Goal: Contribute content: Contribute content

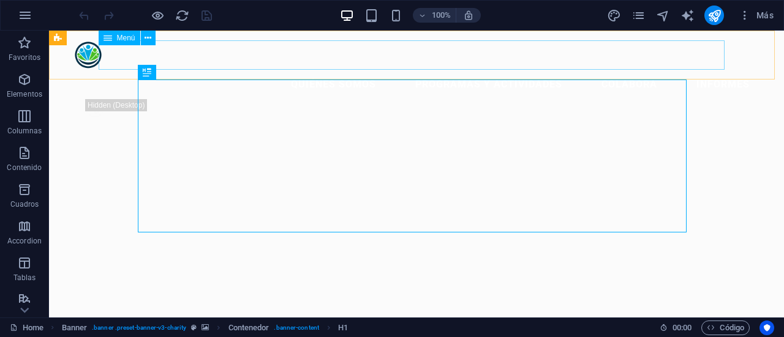
click at [689, 70] on nav "Quiénes somos Programas y Actividades Colabora INFORMES" at bounding box center [417, 84] width 686 height 29
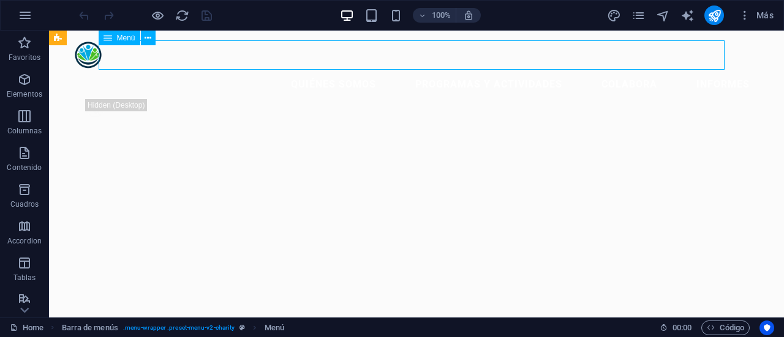
click at [689, 70] on nav "Quiénes somos Programas y Actividades Colabora INFORMES" at bounding box center [417, 84] width 686 height 29
select select
select select "1"
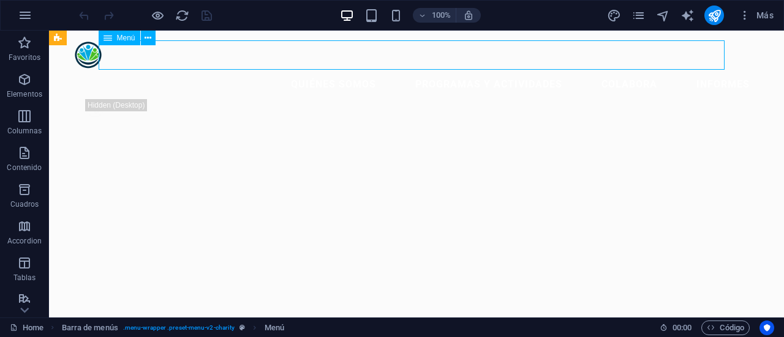
select select
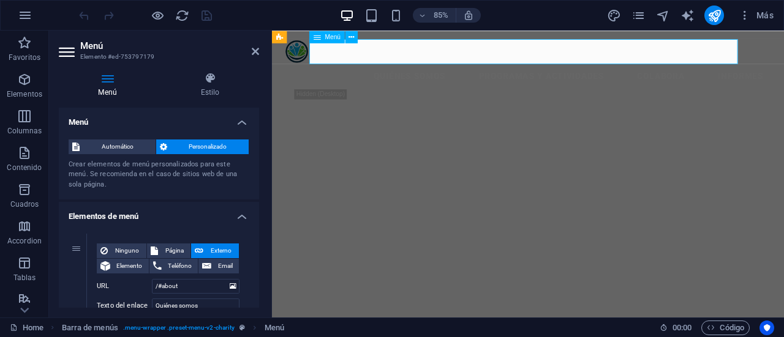
click at [772, 70] on nav "Quiénes somos Programas y Actividades Colabora INFORMES" at bounding box center [573, 84] width 573 height 29
click at [255, 48] on icon at bounding box center [255, 52] width 7 height 10
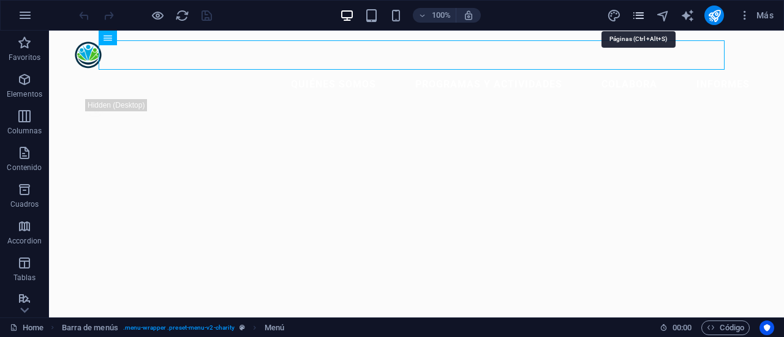
click at [636, 16] on icon "pages" at bounding box center [638, 16] width 14 height 14
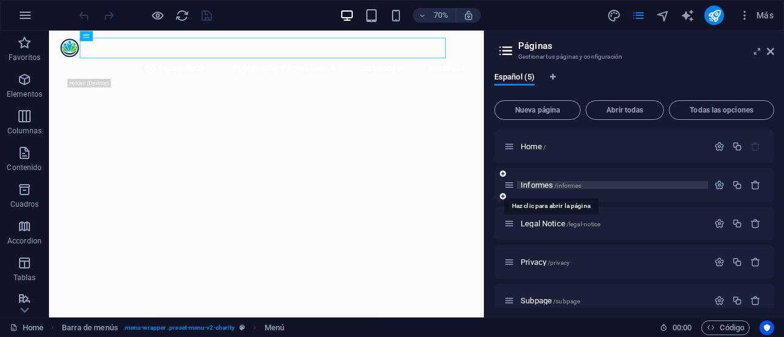
click at [538, 184] on span "Informes /informes" at bounding box center [551, 185] width 61 height 9
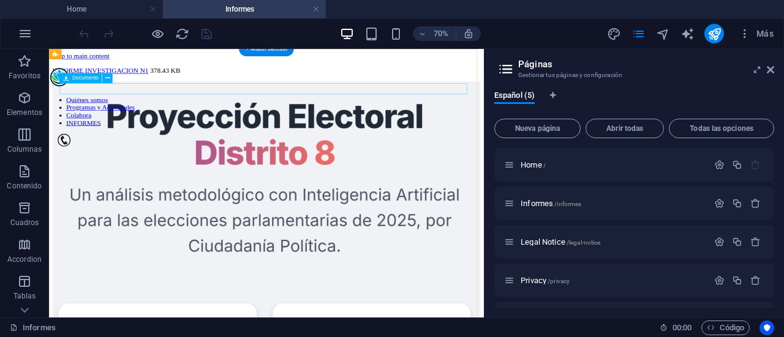
click at [175, 86] on div "INFORME INVESTIGACION N1 378.43 KB" at bounding box center [359, 80] width 611 height 11
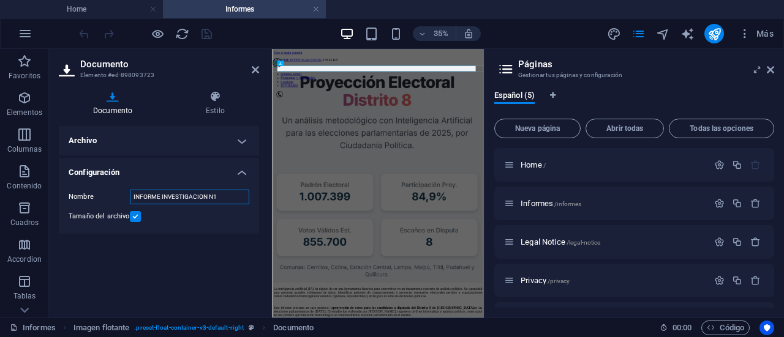
click at [195, 195] on input "INFORME INVESTIGACION N1" at bounding box center [189, 197] width 119 height 15
paste input "nforme de investigación corporación ciudadanía política n.°"
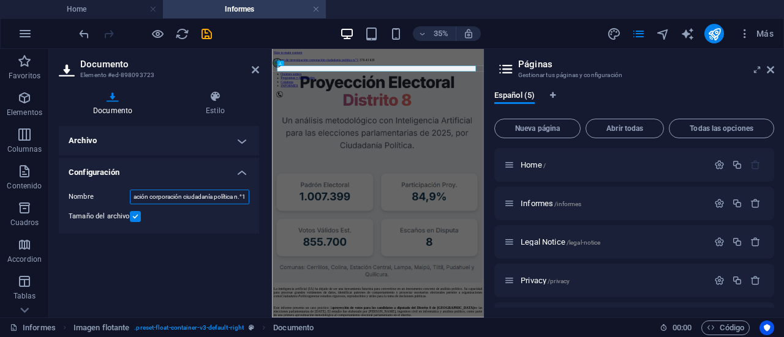
type input "Informe de investigación corporación ciudadanía política n.°1"
click at [192, 245] on div "Archivo Arrastra archivos aquí, haz clic para escoger archivos o selecciona arc…" at bounding box center [159, 217] width 200 height 182
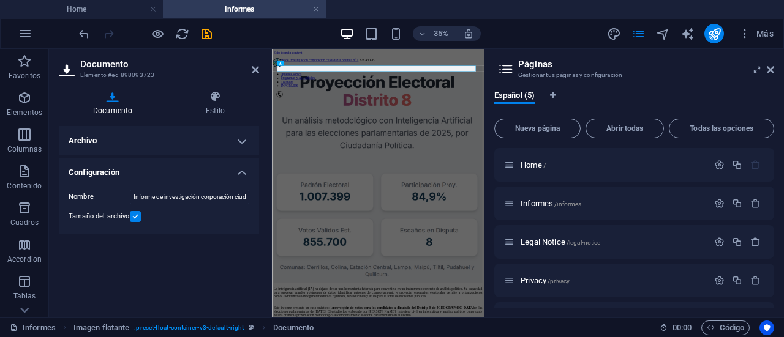
click at [139, 215] on label at bounding box center [135, 216] width 11 height 11
click at [0, 0] on input "Tamaño del archivo" at bounding box center [0, 0] width 0 height 0
click at [243, 143] on h4 "Archivo" at bounding box center [159, 140] width 200 height 29
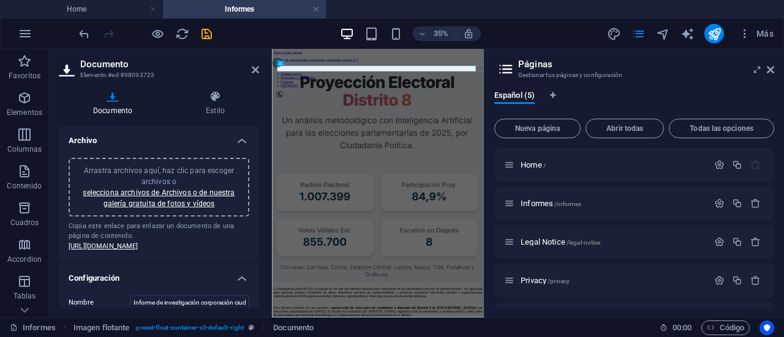
click at [243, 143] on h4 "Archivo" at bounding box center [159, 137] width 200 height 22
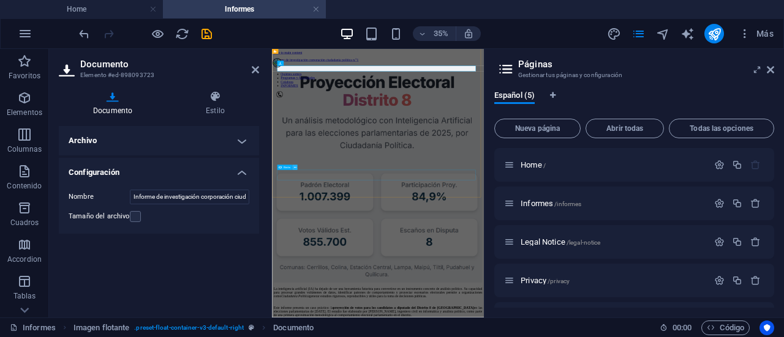
click at [295, 170] on button at bounding box center [294, 167] width 5 height 5
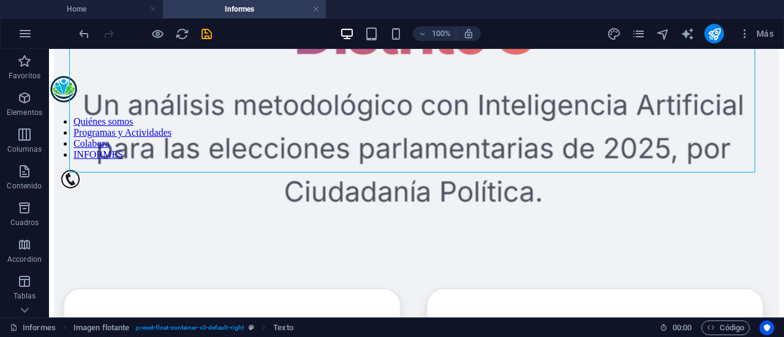
scroll to position [192, 0]
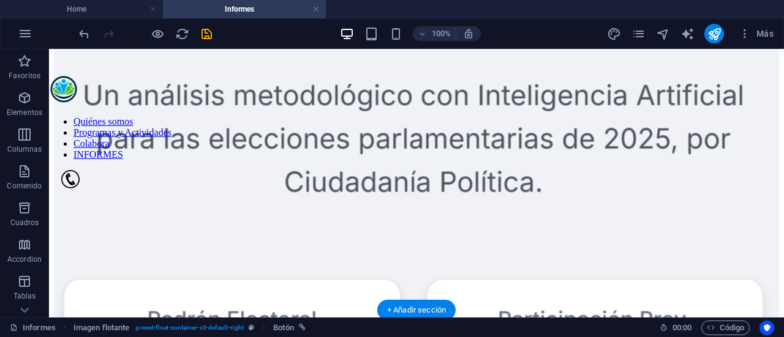
drag, startPoint x: 161, startPoint y: 237, endPoint x: 206, endPoint y: 184, distance: 70.0
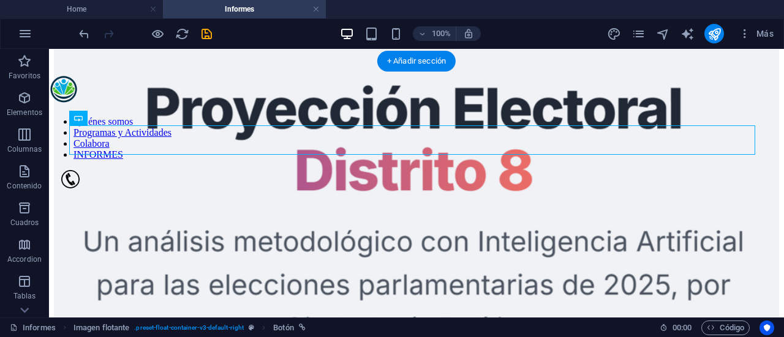
scroll to position [0, 0]
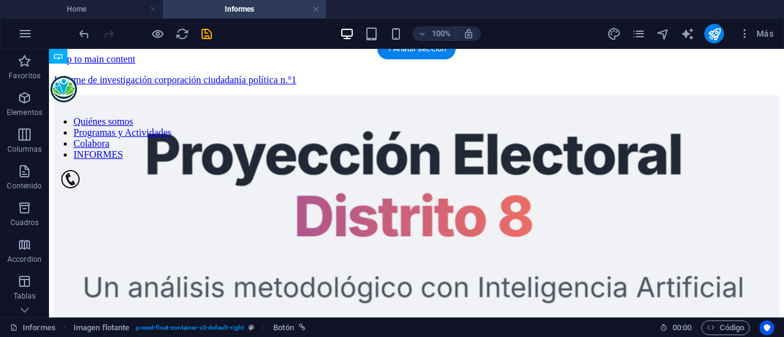
drag, startPoint x: 194, startPoint y: 130, endPoint x: 206, endPoint y: 242, distance: 112.8
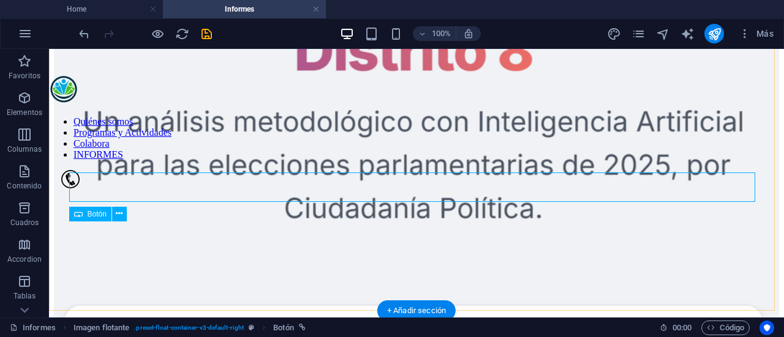
scroll to position [244, 0]
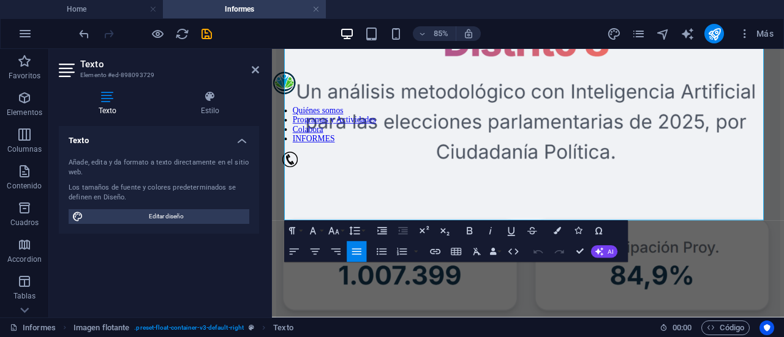
scroll to position [194, 0]
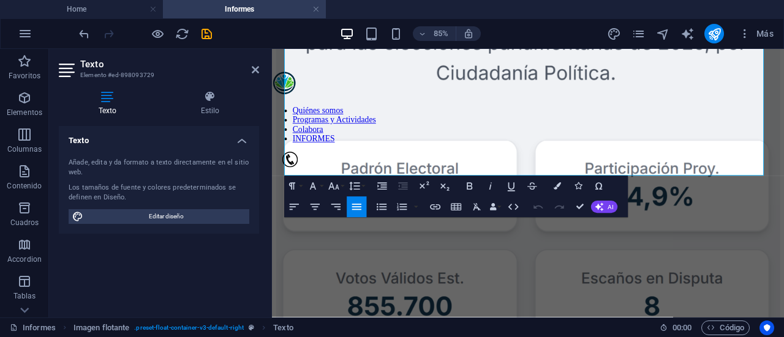
scroll to position [176, 0]
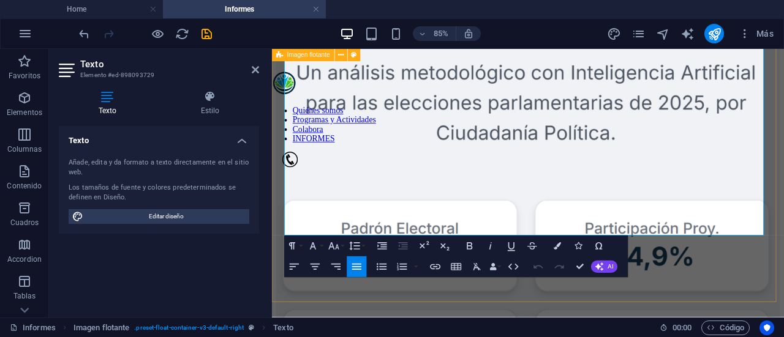
click at [760, 310] on div "Informe de investigación corporación ciudadanía política n.°1 378.43 KB La inte…" at bounding box center [573, 321] width 593 height 844
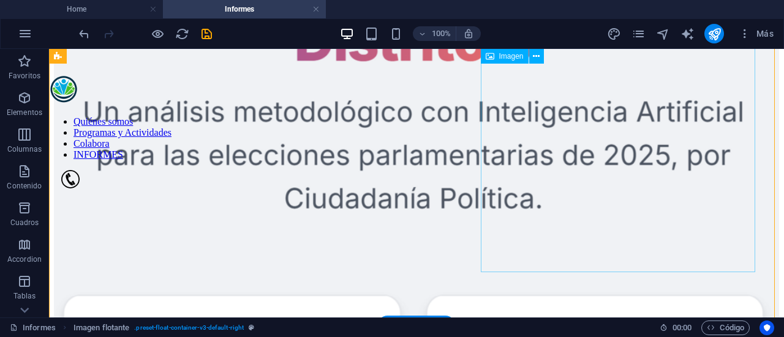
click at [687, 271] on figure at bounding box center [416, 299] width 725 height 759
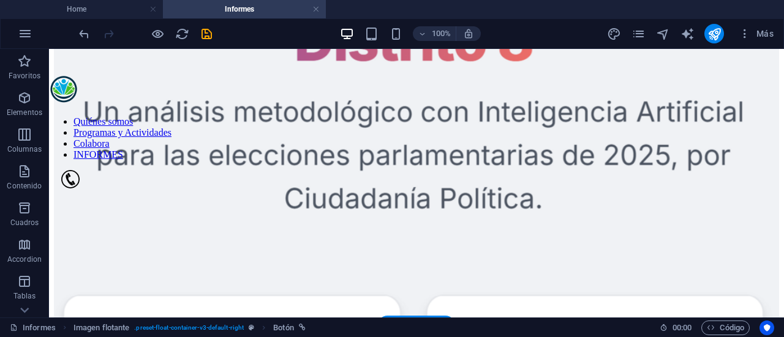
drag, startPoint x: 265, startPoint y: 248, endPoint x: 270, endPoint y: 219, distance: 29.9
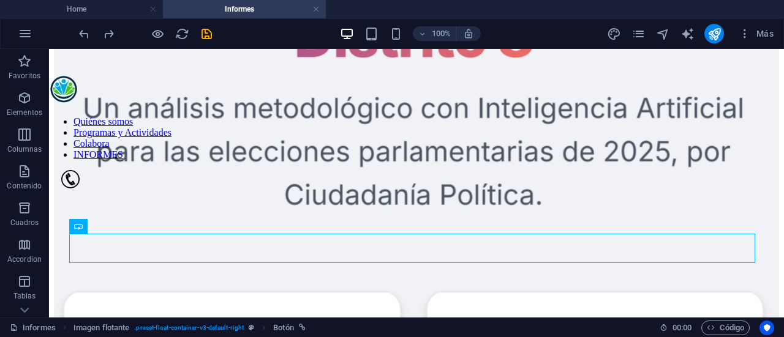
scroll to position [138, 0]
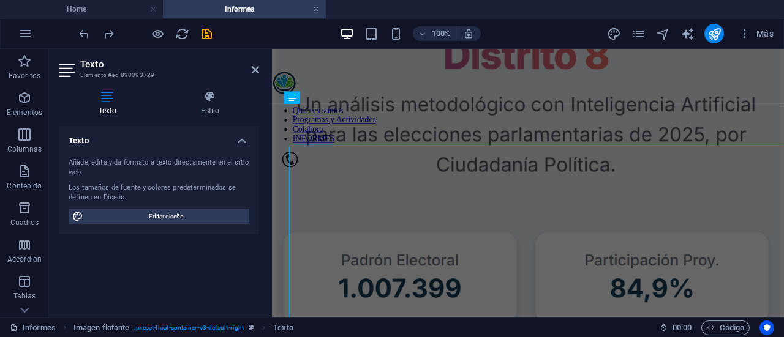
scroll to position [0, 0]
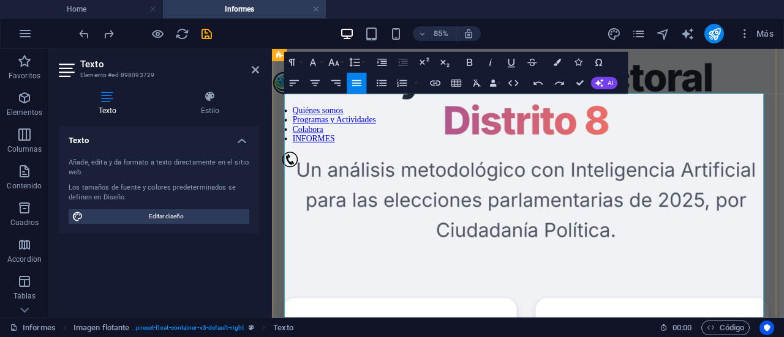
drag, startPoint x: 437, startPoint y: 325, endPoint x: 377, endPoint y: 328, distance: 59.5
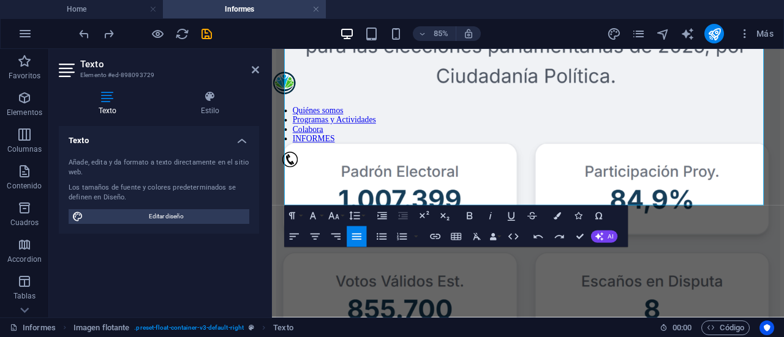
scroll to position [209, 0]
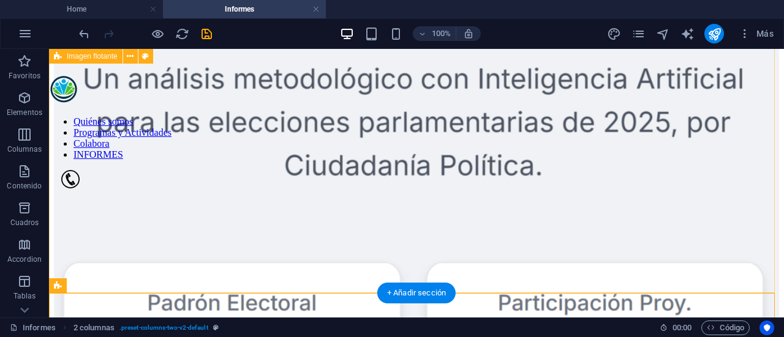
click at [587, 248] on div "Informe de investigación corporación ciudadanía política n.°1 378.43 KB La inte…" at bounding box center [416, 335] width 725 height 939
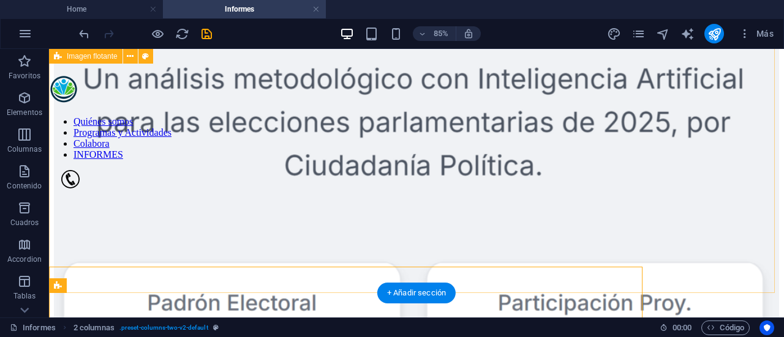
click at [582, 247] on div "Informe de investigación corporación ciudadanía política n.°1 378.43 KB La inte…" at bounding box center [416, 335] width 725 height 939
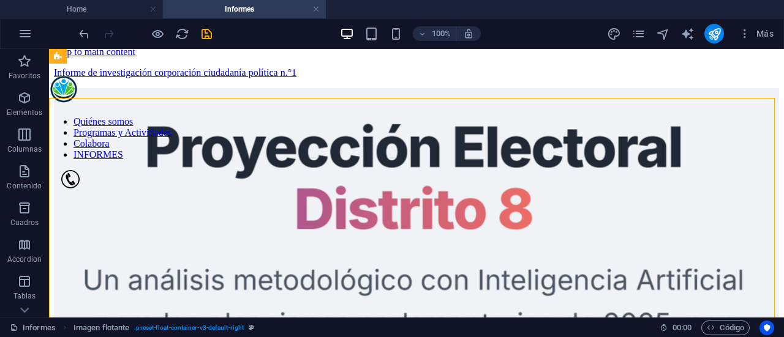
scroll to position [0, 0]
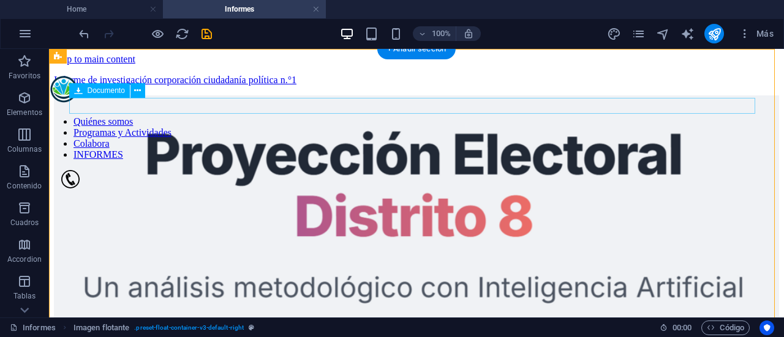
click at [75, 86] on div "Informe de investigación corporación ciudadanía política n.°1 378.43 KB" at bounding box center [416, 80] width 725 height 11
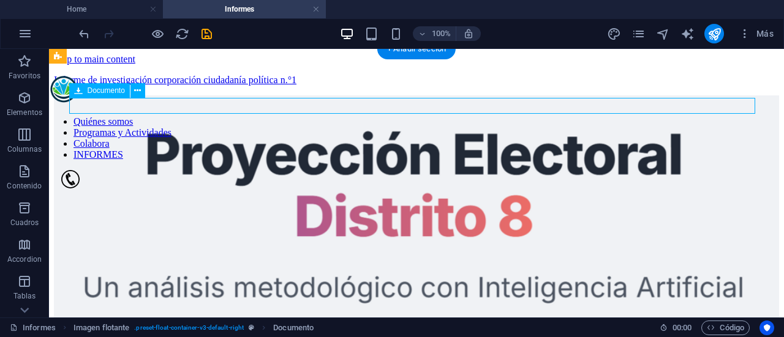
click at [75, 86] on div "Informe de investigación corporación ciudadanía política n.°1 378.43 KB" at bounding box center [416, 80] width 725 height 11
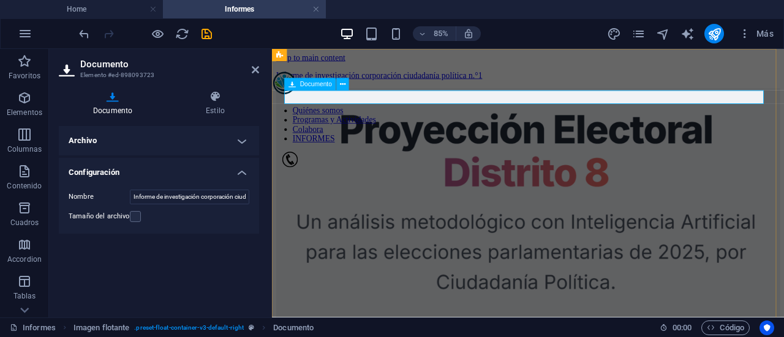
click at [548, 86] on div "Informe de investigación corporación ciudadanía política n.°1 378.43 KB" at bounding box center [573, 80] width 593 height 11
click at [487, 86] on div "Informe de investigación corporación ciudadanía política n.°1 378.43 KB" at bounding box center [573, 80] width 593 height 11
click at [298, 86] on div "Informe de investigación corporación ciudadanía política n.°1 378.43 KB" at bounding box center [573, 80] width 593 height 11
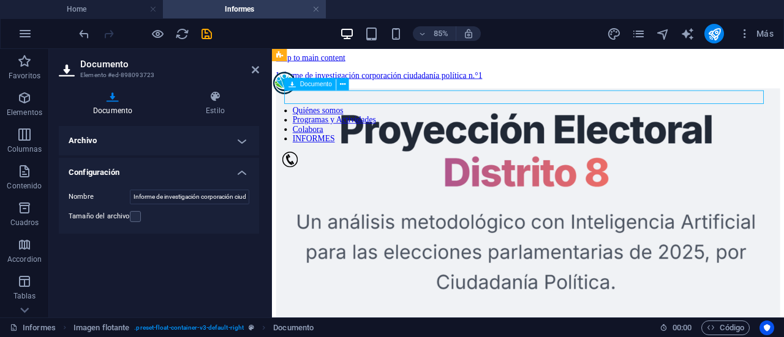
drag, startPoint x: 571, startPoint y: 103, endPoint x: 462, endPoint y: 111, distance: 109.3
click at [462, 86] on div "Informe de investigación corporación ciudadanía política n.°1 378.43 KB" at bounding box center [573, 80] width 593 height 11
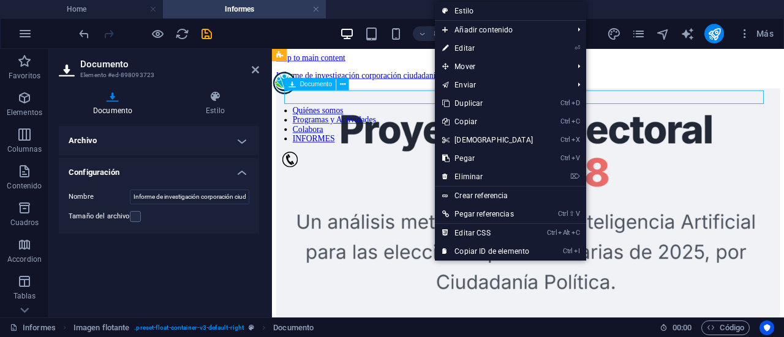
click at [434, 86] on div "Informe de investigación corporación ciudadanía política n.°1 378.43 KB" at bounding box center [573, 80] width 593 height 11
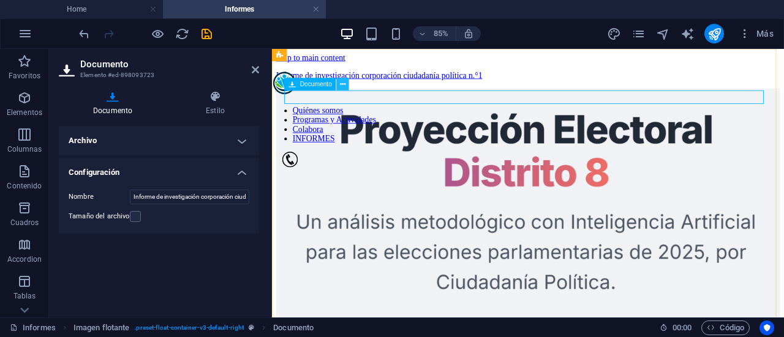
click at [345, 80] on icon at bounding box center [343, 84] width 6 height 11
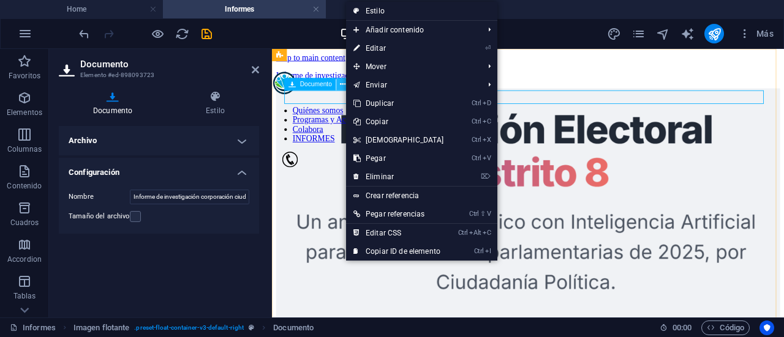
click at [344, 80] on icon at bounding box center [343, 84] width 6 height 11
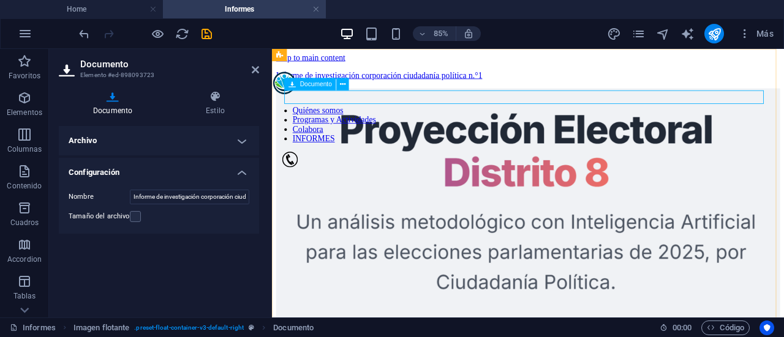
click at [657, 86] on div "Informe de investigación corporación ciudadanía política n.°1 378.43 KB" at bounding box center [573, 80] width 593 height 11
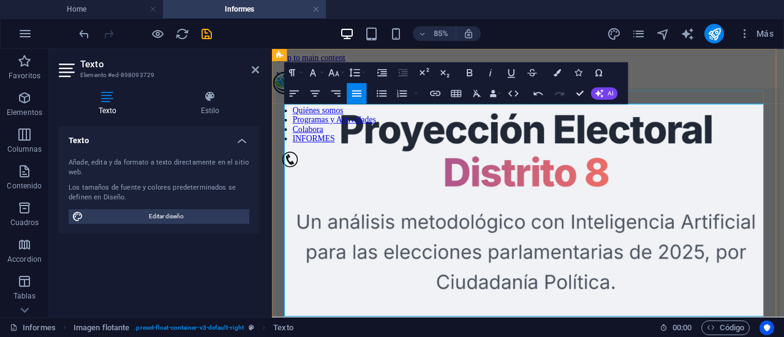
click at [781, 86] on div "Informe de investigación corporación ciudadanía política n.°1 378.43 KB" at bounding box center [573, 80] width 593 height 11
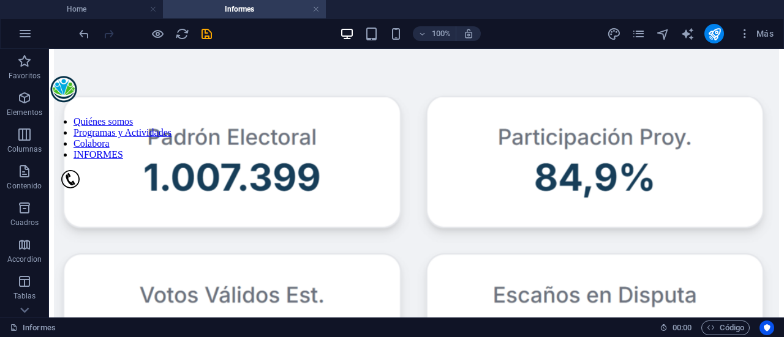
scroll to position [433, 0]
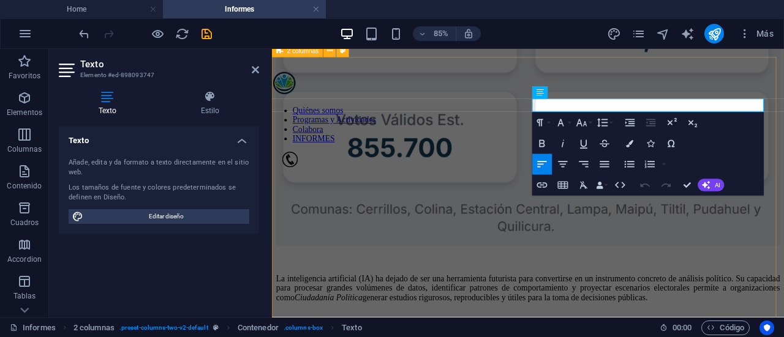
drag, startPoint x: 754, startPoint y: 110, endPoint x: 566, endPoint y: 104, distance: 188.2
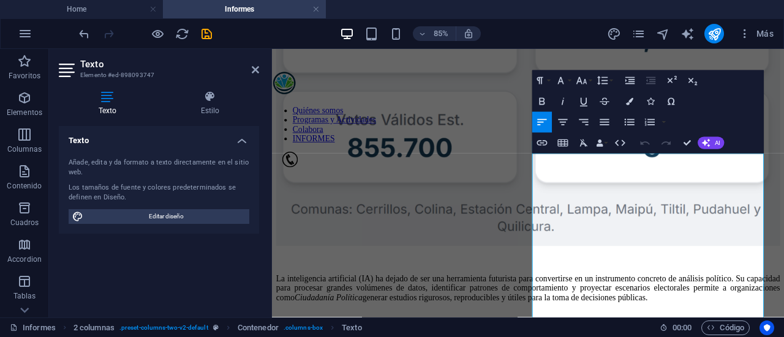
scroll to position [360, 0]
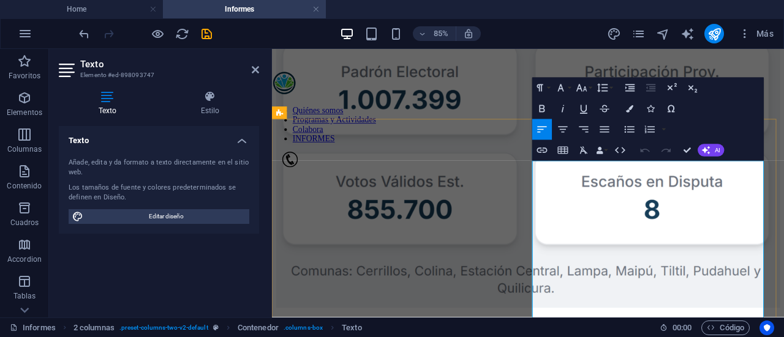
drag, startPoint x: 817, startPoint y: 187, endPoint x: 804, endPoint y: 209, distance: 25.5
click at [541, 108] on icon "button" at bounding box center [543, 108] width 6 height 7
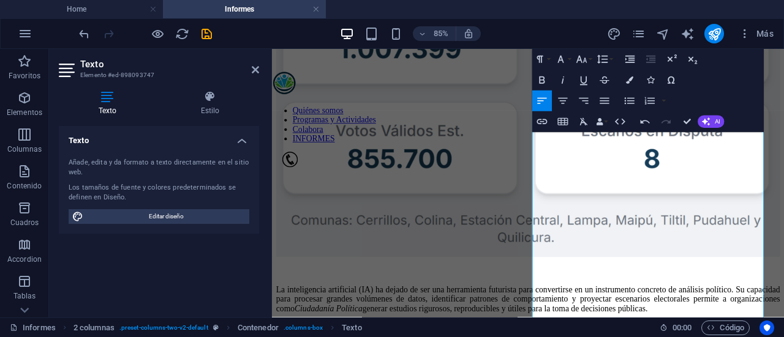
scroll to position [439, 0]
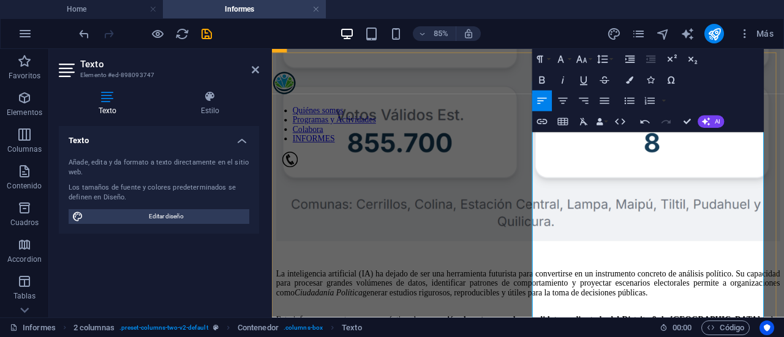
drag, startPoint x: 750, startPoint y: 208, endPoint x: 594, endPoint y: 203, distance: 156.9
click at [542, 83] on icon "button" at bounding box center [543, 80] width 6 height 7
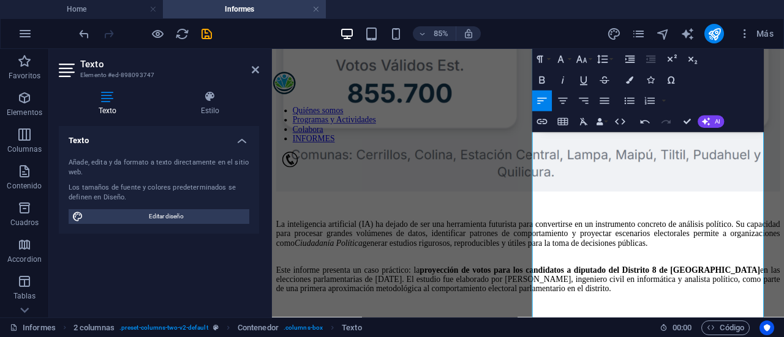
scroll to position [499, 0]
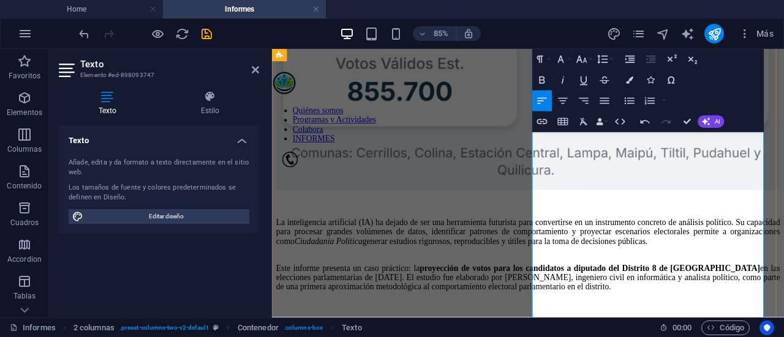
drag, startPoint x: 592, startPoint y: 224, endPoint x: 693, endPoint y: 225, distance: 100.5
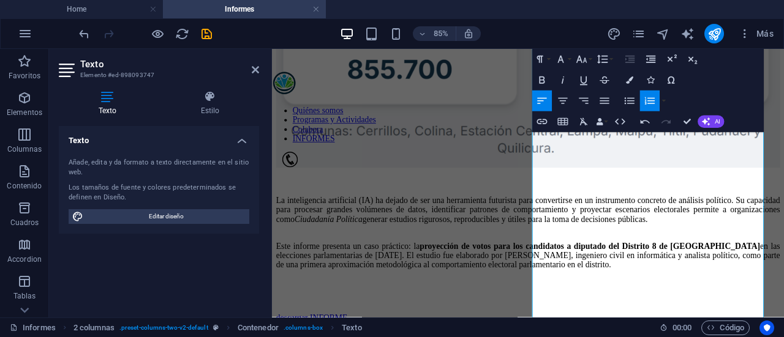
scroll to position [557, 0]
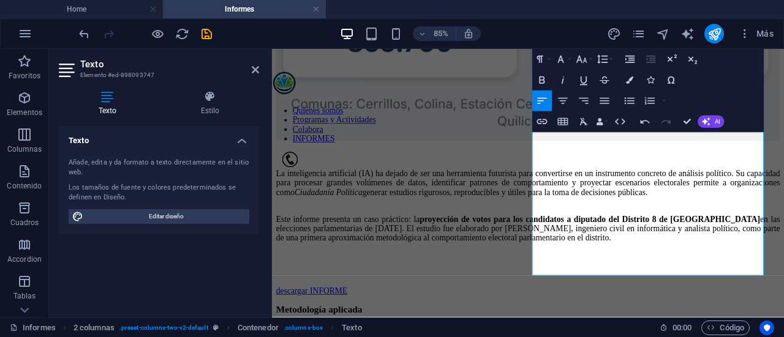
scroll to position [617, 0]
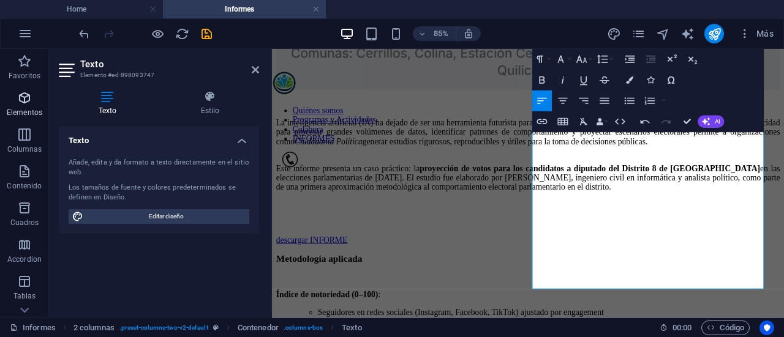
click at [25, 100] on icon "button" at bounding box center [24, 98] width 15 height 15
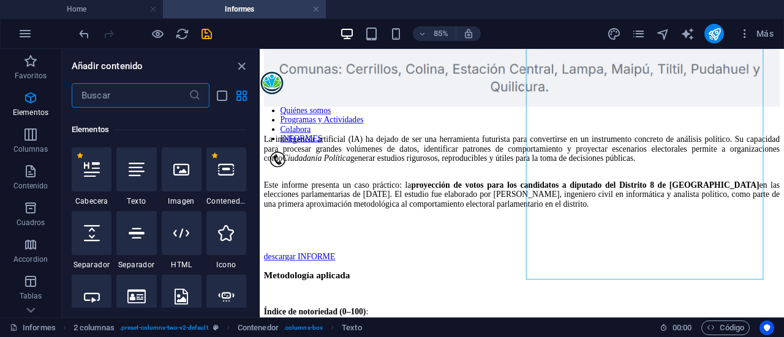
scroll to position [231, 0]
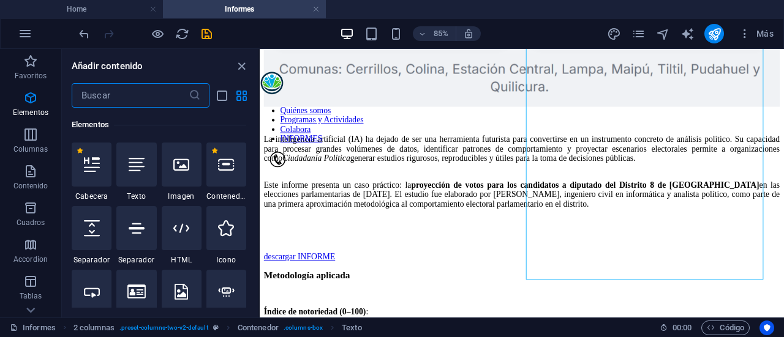
click at [112, 95] on input "text" at bounding box center [130, 95] width 117 height 25
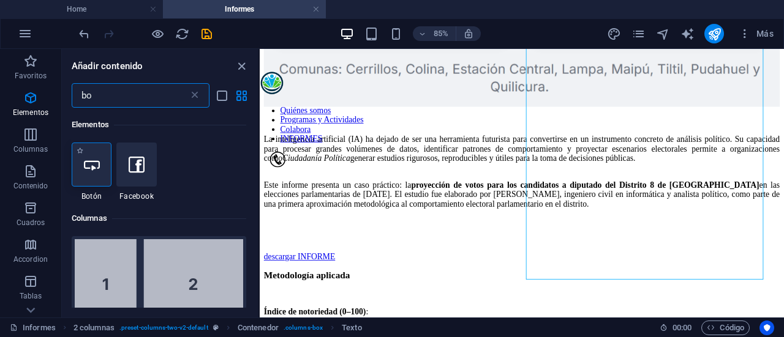
type input "bo"
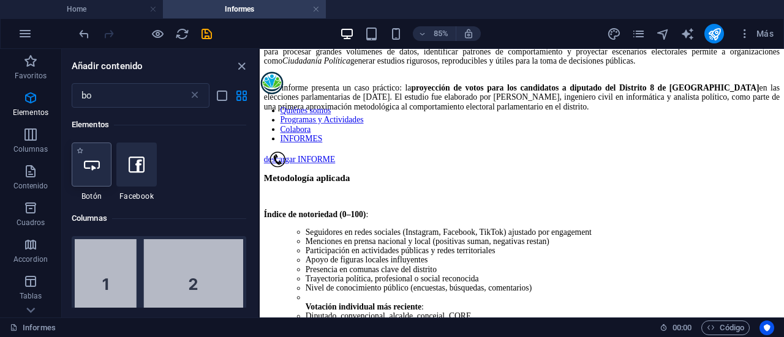
scroll to position [732, 0]
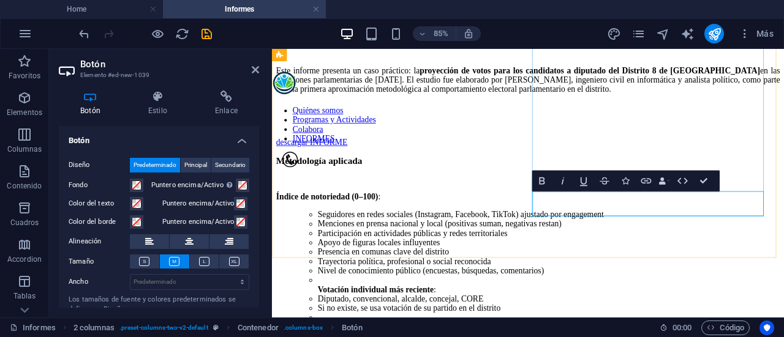
drag, startPoint x: 609, startPoint y: 235, endPoint x: 713, endPoint y: 230, distance: 103.6
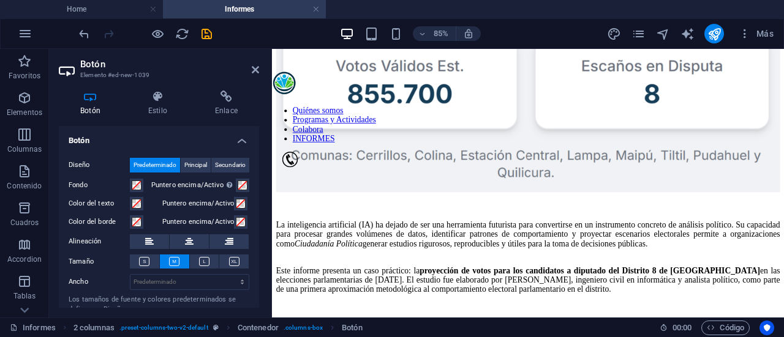
scroll to position [459, 0]
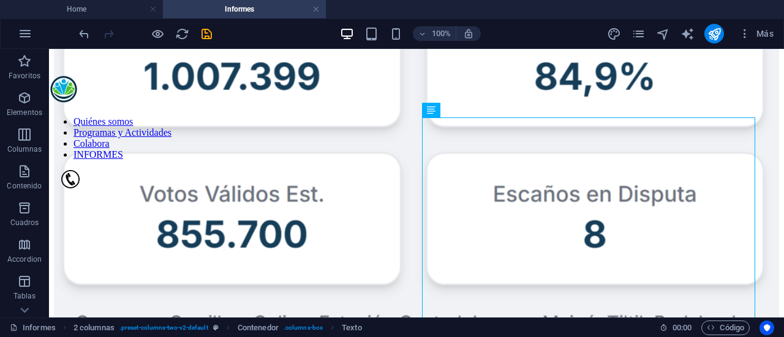
scroll to position [402, 0]
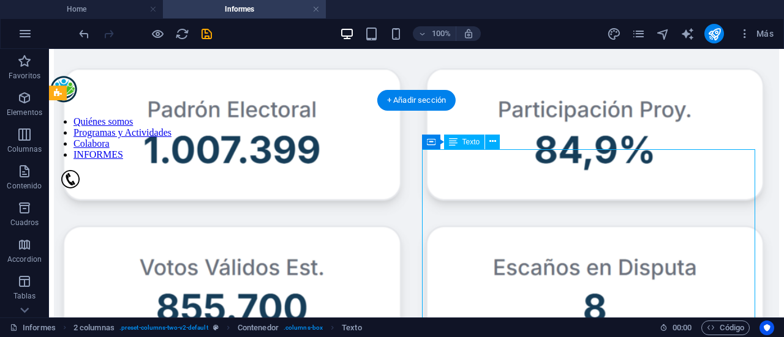
drag, startPoint x: 582, startPoint y: 236, endPoint x: 442, endPoint y: 241, distance: 140.4
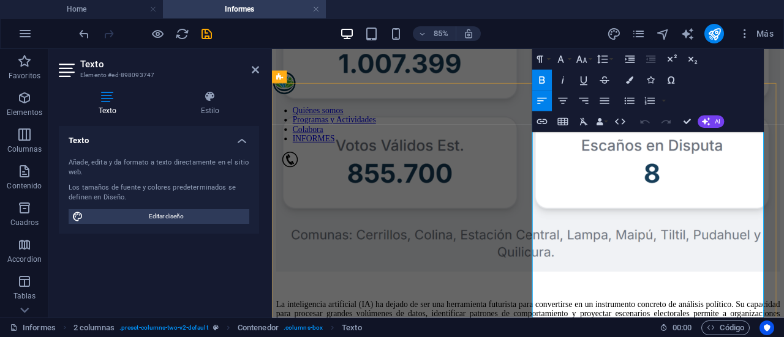
drag, startPoint x: 737, startPoint y: 239, endPoint x: 597, endPoint y: 238, distance: 139.7
drag, startPoint x: 597, startPoint y: 243, endPoint x: 690, endPoint y: 243, distance: 93.1
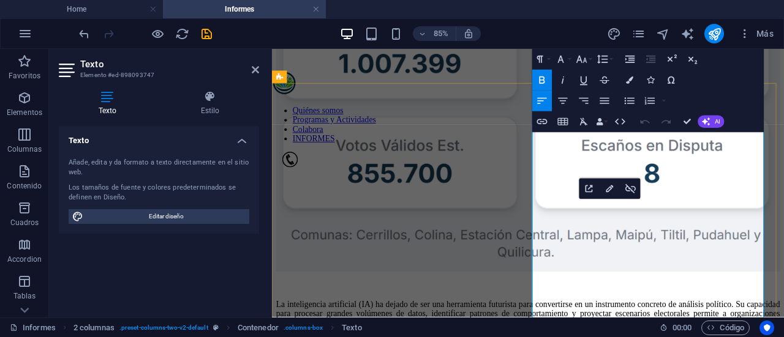
drag, startPoint x: 739, startPoint y: 241, endPoint x: 594, endPoint y: 239, distance: 145.2
copy strong "[DOMAIN_NAME]"
